Goal: Register for event/course

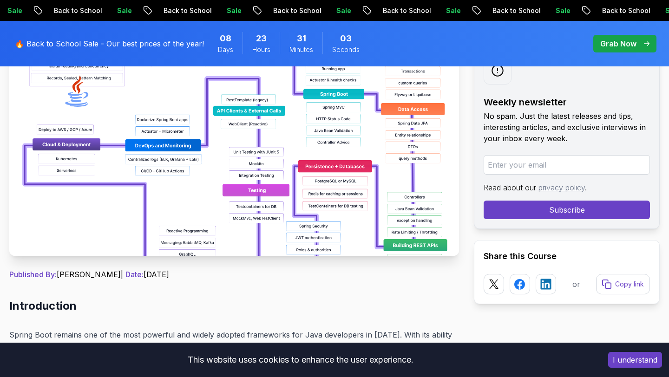
click at [197, 211] on img at bounding box center [234, 151] width 450 height 209
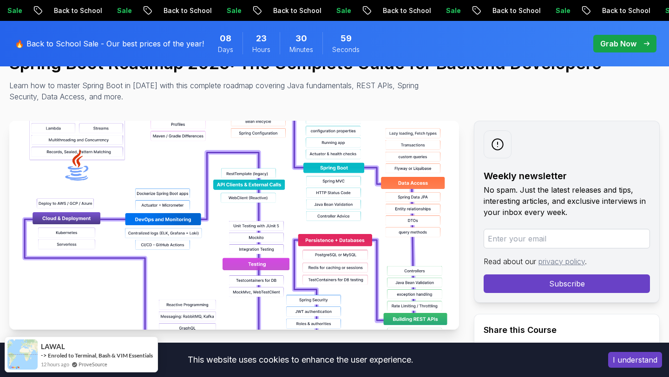
scroll to position [120, 0]
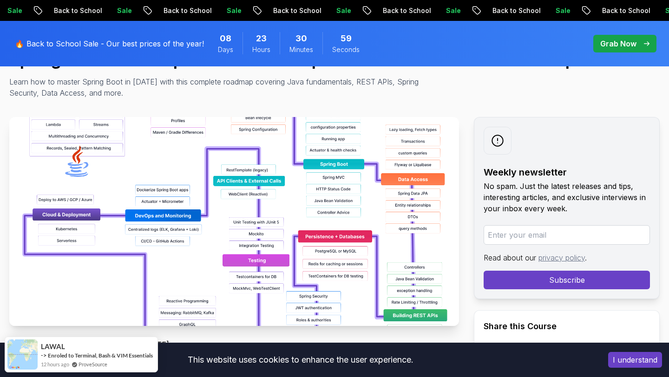
click at [250, 206] on img at bounding box center [234, 221] width 450 height 209
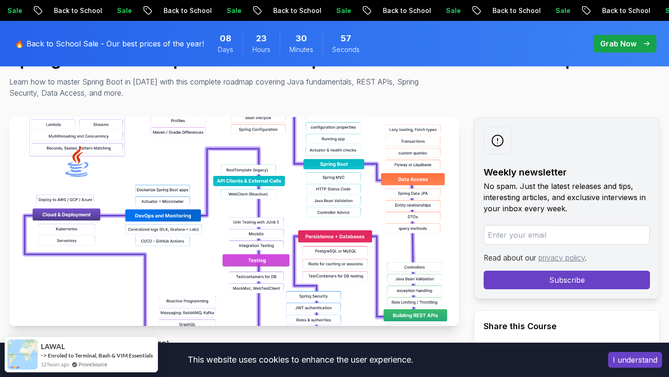
click at [250, 206] on img at bounding box center [234, 221] width 450 height 209
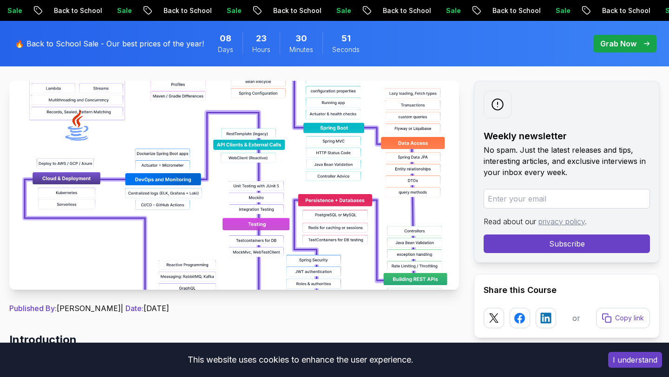
scroll to position [165, 0]
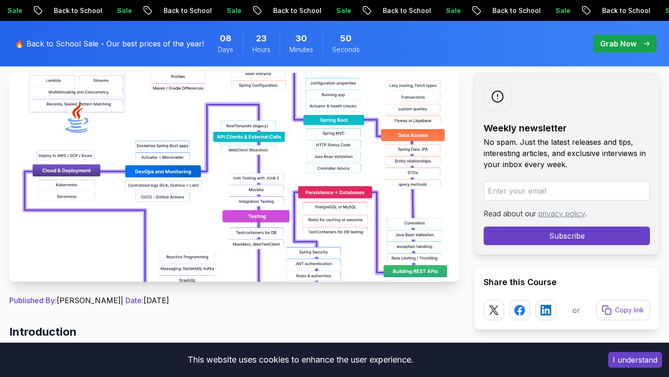
click at [622, 359] on button "I understand" at bounding box center [636, 360] width 54 height 16
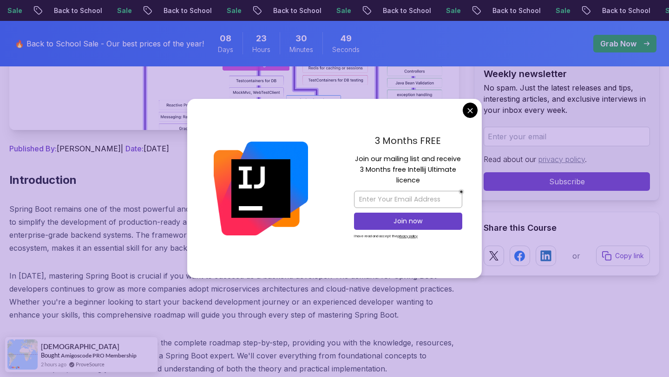
scroll to position [379, 0]
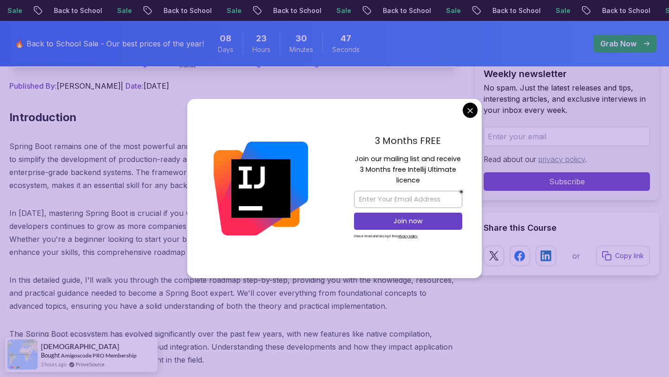
click at [464, 115] on div "3 Months FREE Join our mailing list and receive 3 Months free Intellij Ultimate…" at bounding box center [408, 188] width 147 height 179
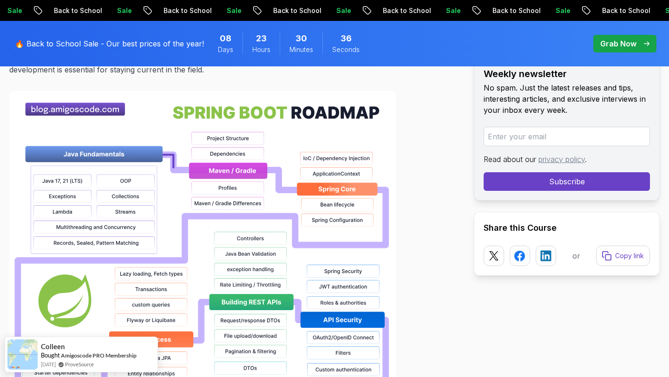
scroll to position [674, 0]
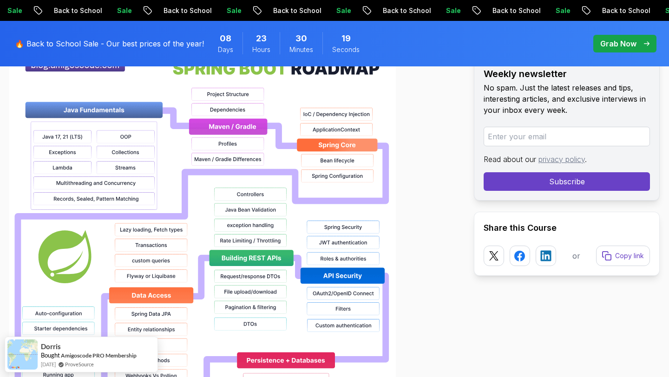
scroll to position [719, 0]
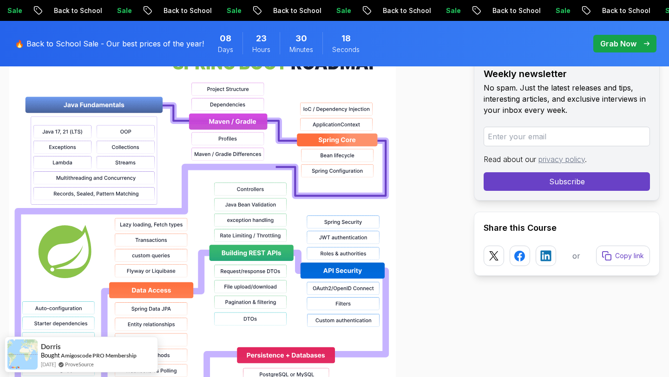
click at [67, 133] on img at bounding box center [202, 339] width 387 height 595
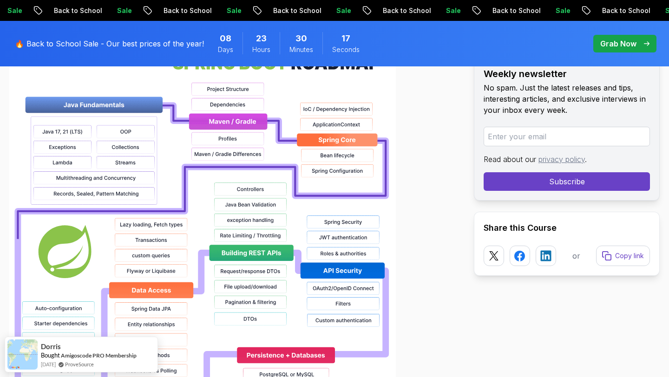
click at [67, 132] on img at bounding box center [202, 339] width 387 height 595
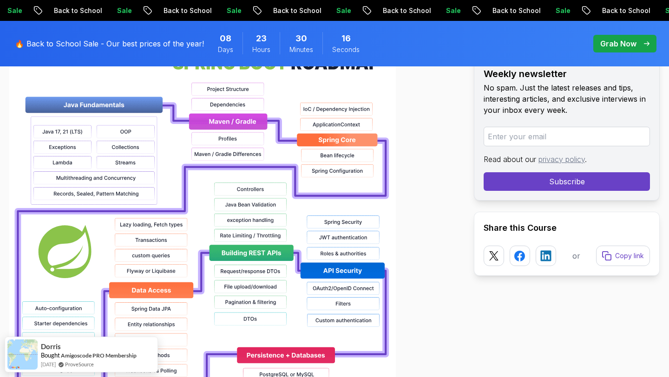
click at [67, 132] on img at bounding box center [202, 339] width 387 height 595
click at [100, 132] on img at bounding box center [202, 339] width 387 height 595
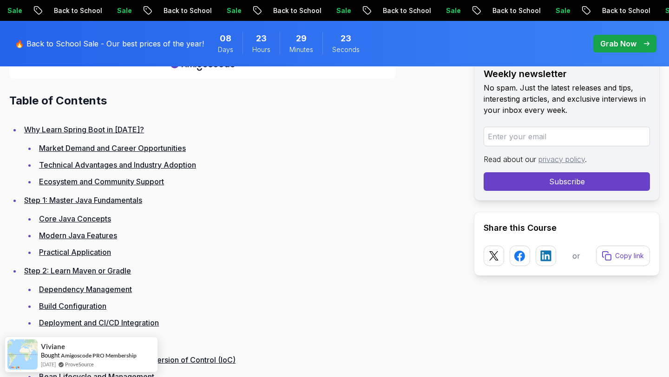
scroll to position [1282, 0]
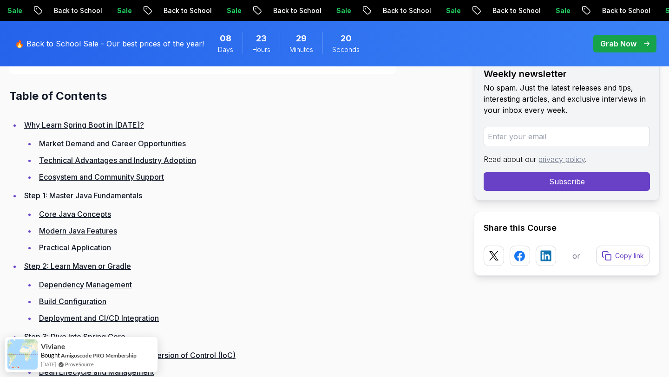
click at [84, 215] on link "Core Java Concepts" at bounding box center [75, 214] width 72 height 9
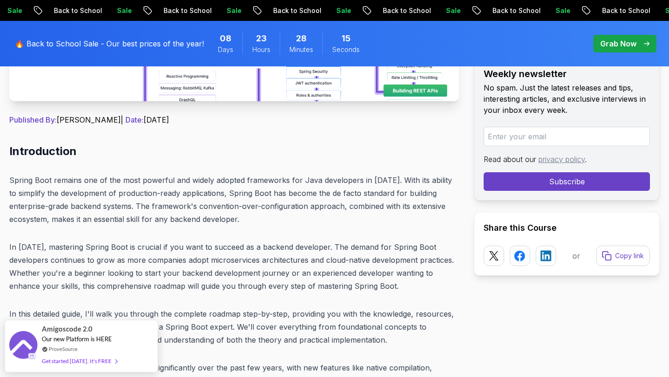
scroll to position [374, 0]
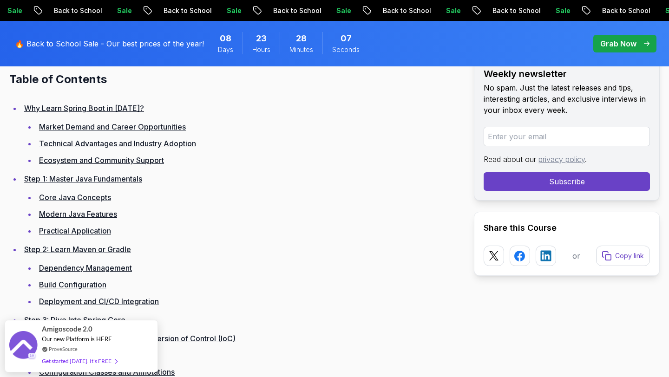
click at [86, 216] on link "Modern Java Features" at bounding box center [78, 214] width 78 height 9
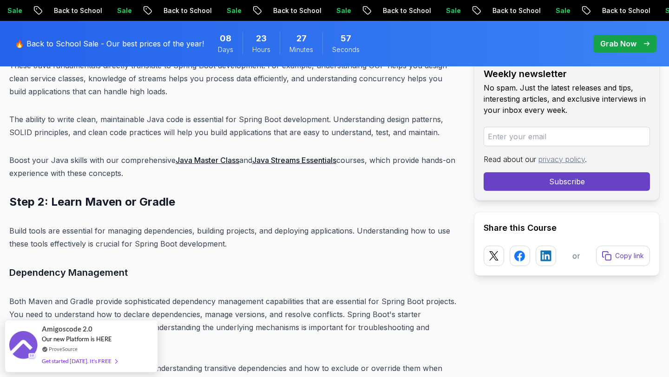
scroll to position [3624, 0]
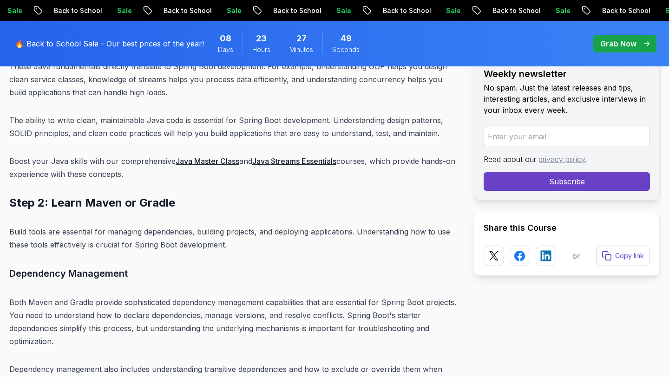
click at [195, 157] on link "Java Master Class" at bounding box center [208, 161] width 64 height 9
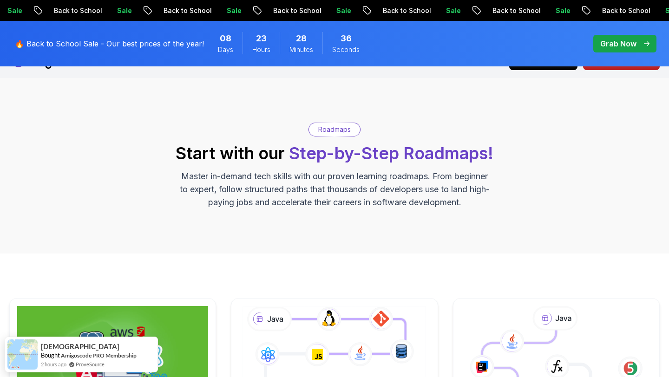
scroll to position [23, 0]
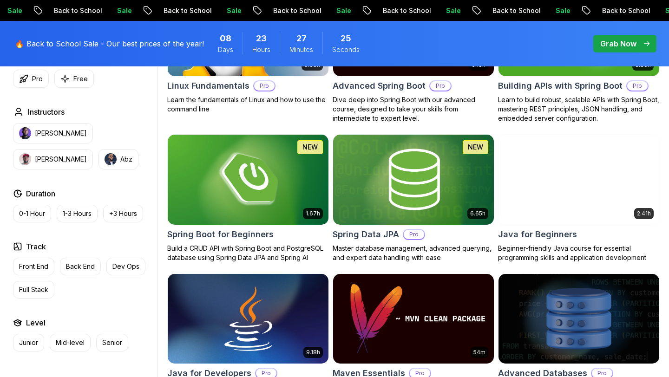
scroll to position [332, 0]
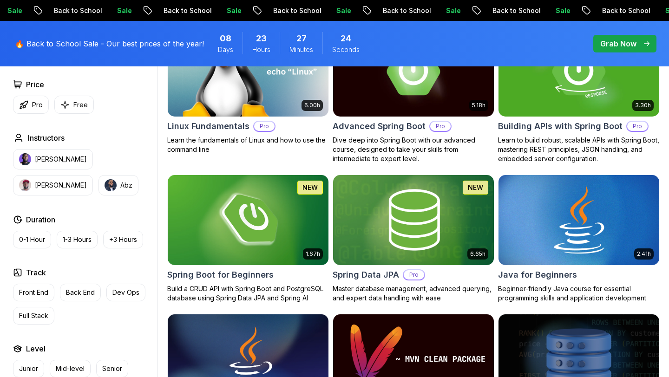
click at [557, 259] on img at bounding box center [579, 220] width 169 height 94
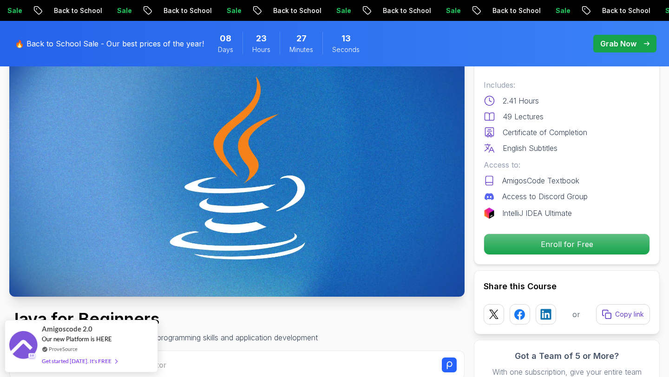
scroll to position [96, 0]
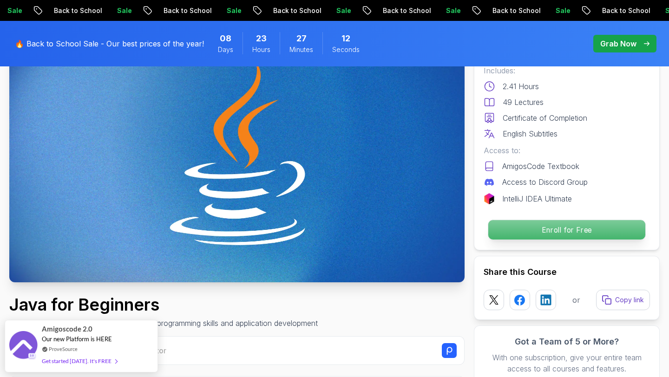
click at [519, 229] on p "Enroll for Free" at bounding box center [567, 230] width 157 height 20
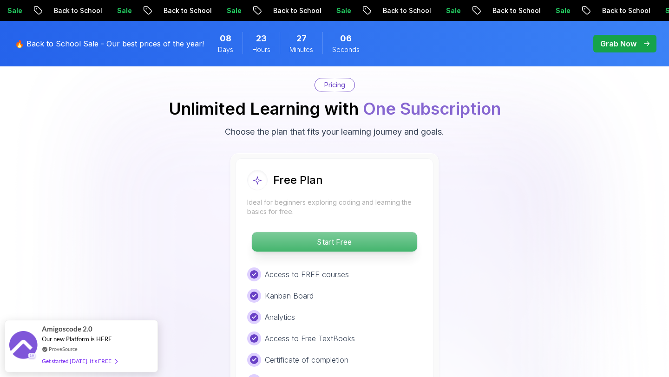
scroll to position [1906, 0]
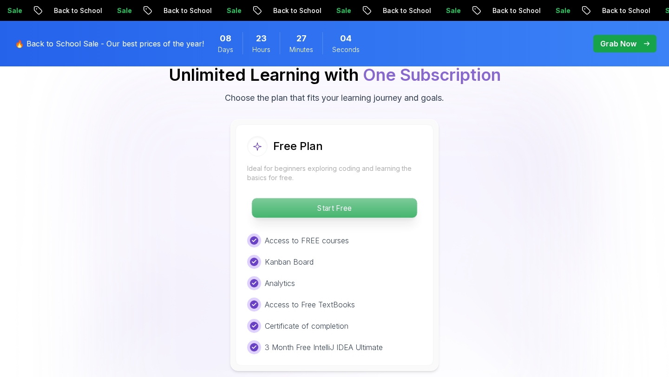
click at [348, 198] on p "Start Free" at bounding box center [334, 208] width 165 height 20
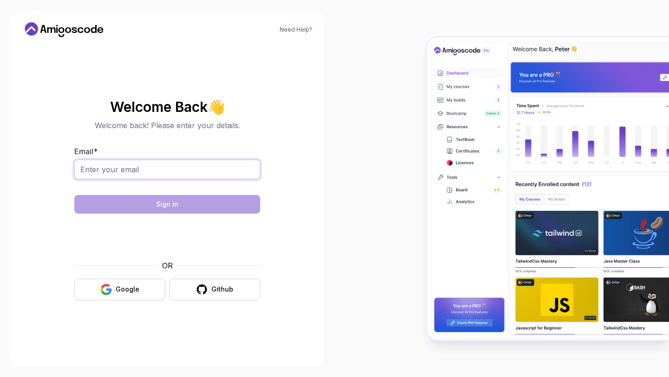
click at [79, 174] on input "Email *" at bounding box center [167, 170] width 186 height 20
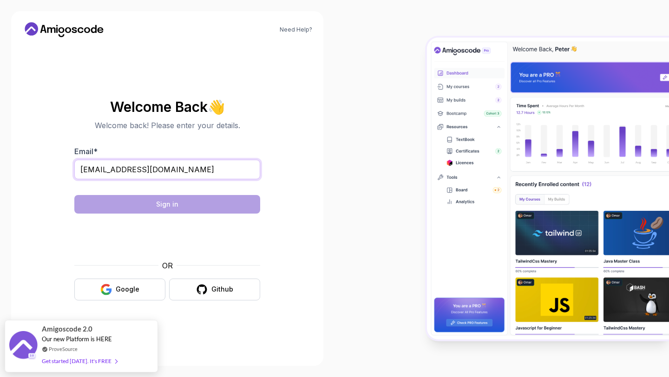
type input "himanshusingh9305066@gmail.com"
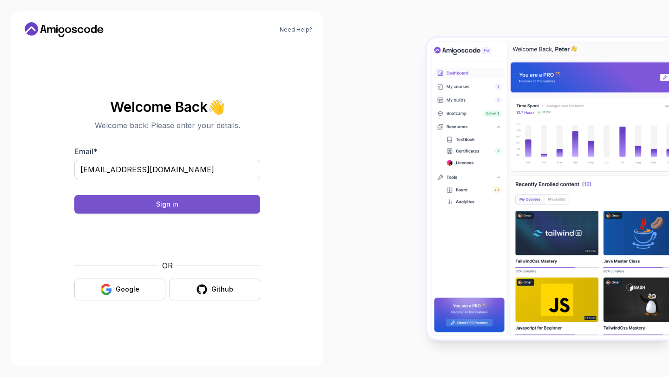
click at [203, 199] on button "Sign in" at bounding box center [167, 204] width 186 height 19
